Goal: Information Seeking & Learning: Learn about a topic

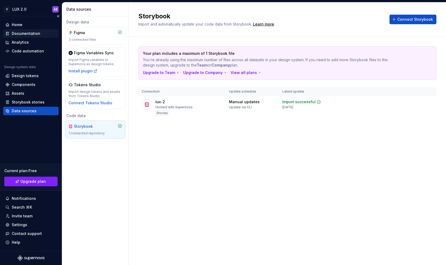
click at [23, 34] on div "Documentation" at bounding box center [26, 33] width 29 height 5
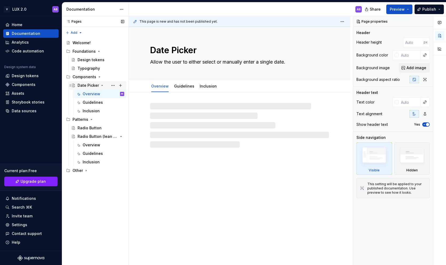
click at [88, 82] on div "Date Picker" at bounding box center [101, 85] width 47 height 7
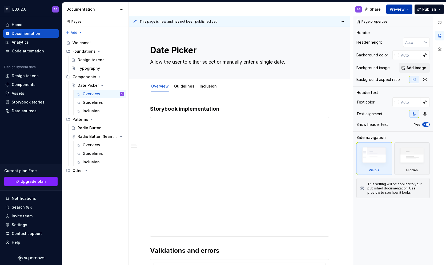
click at [409, 7] on button "Preview" at bounding box center [399, 10] width 26 height 10
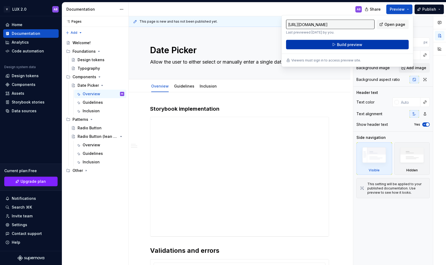
click at [381, 45] on button "Build preview" at bounding box center [347, 45] width 123 height 10
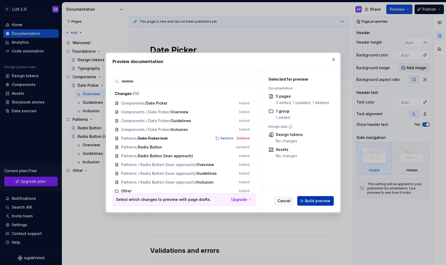
click at [321, 198] on button "Build preview" at bounding box center [315, 201] width 36 height 10
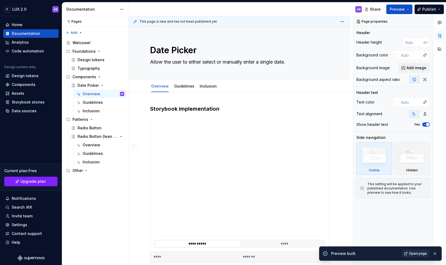
click at [421, 253] on span "Open page" at bounding box center [418, 254] width 18 height 4
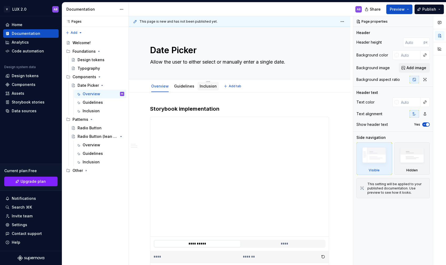
click at [202, 85] on link "Inclusion" at bounding box center [208, 86] width 17 height 5
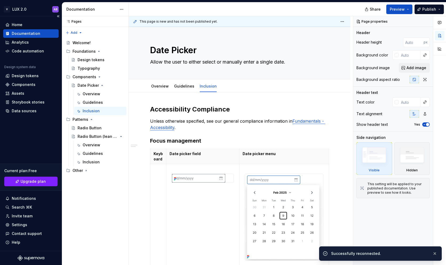
type textarea "*"
